Goal: Find specific page/section: Find specific page/section

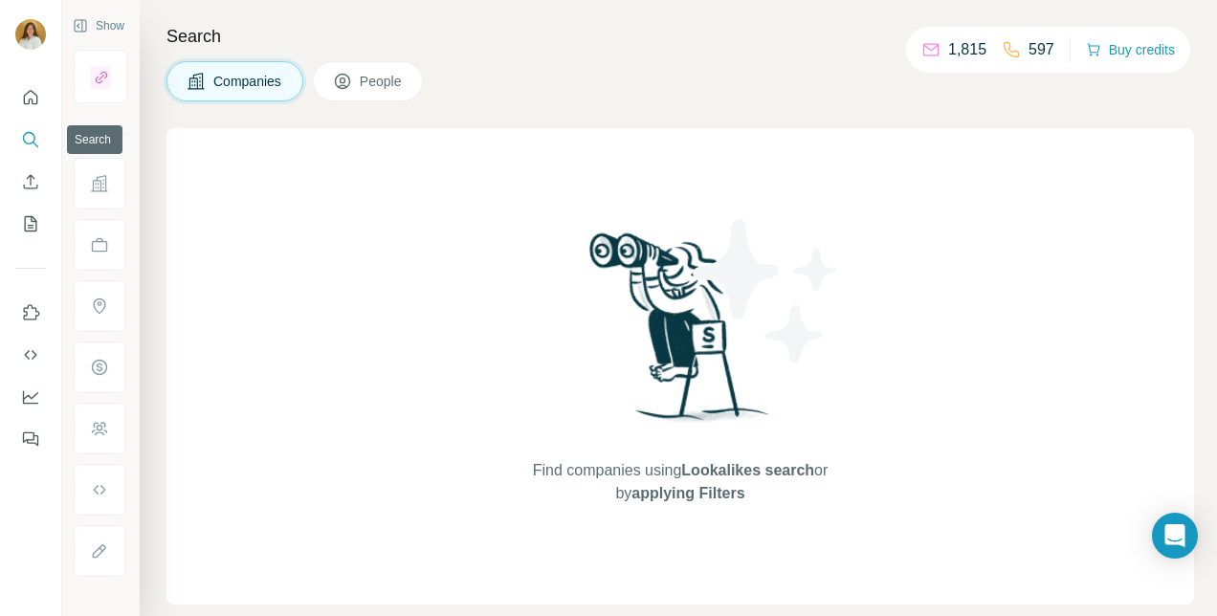
click at [38, 141] on icon "Search" at bounding box center [30, 139] width 19 height 19
click at [377, 76] on span "People" at bounding box center [382, 81] width 44 height 19
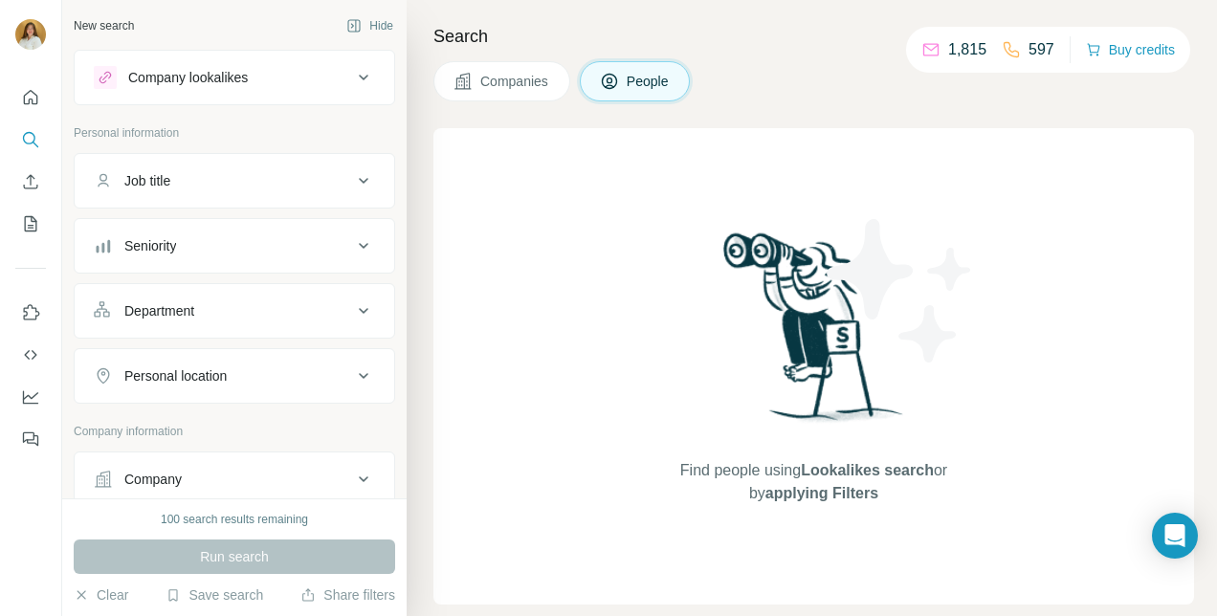
click at [281, 480] on div "Company" at bounding box center [223, 479] width 258 height 19
